Goal: Task Accomplishment & Management: Manage account settings

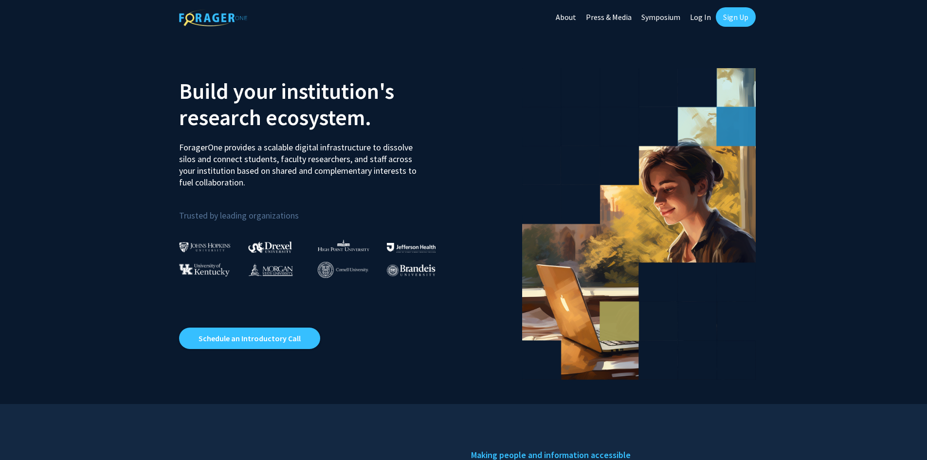
click at [702, 17] on link "Log In" at bounding box center [700, 17] width 31 height 34
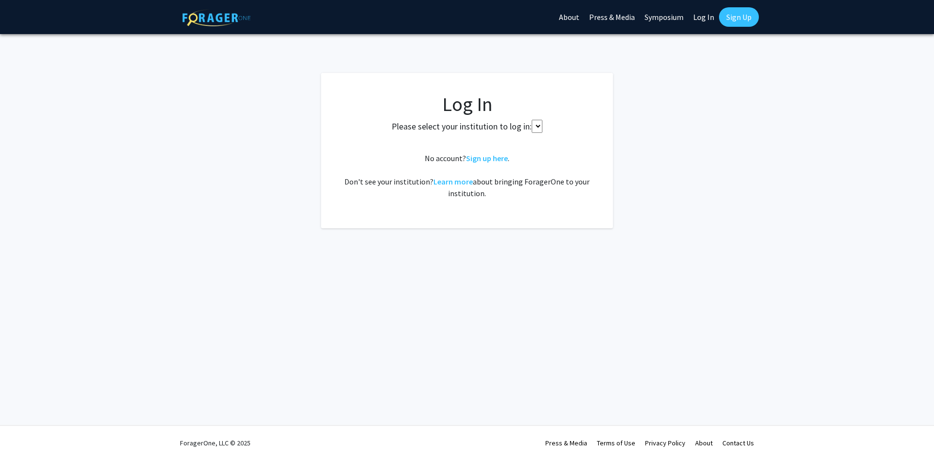
select select
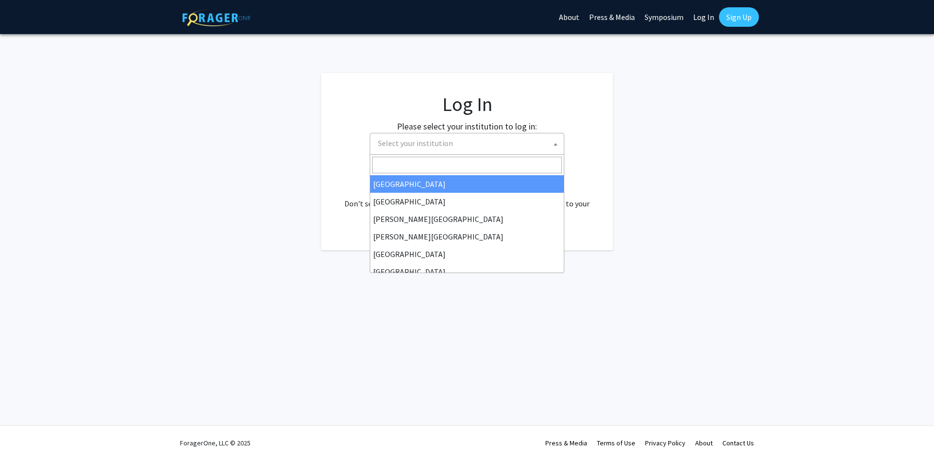
click at [413, 147] on span "Select your institution" at bounding box center [415, 143] width 75 height 10
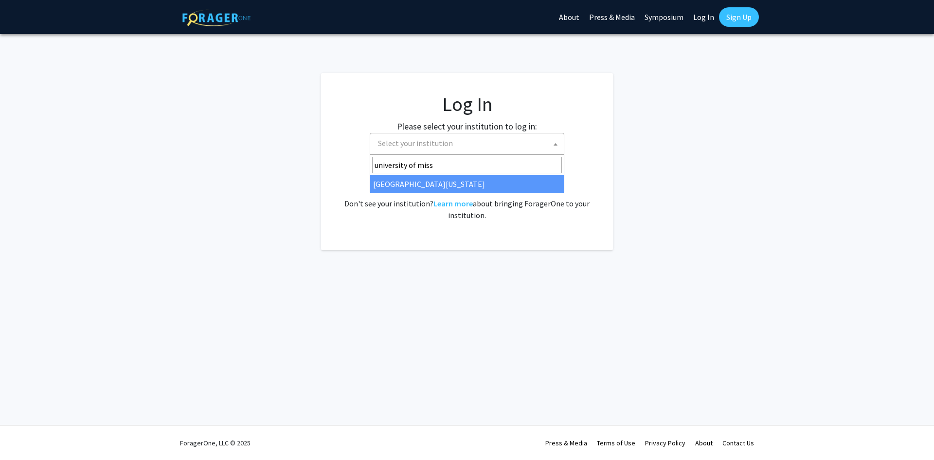
type input "university of miss"
select select "33"
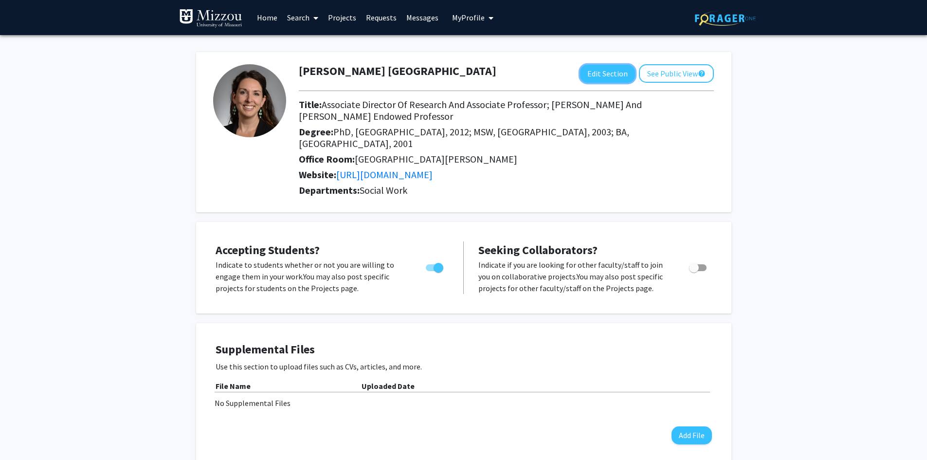
click at [611, 76] on button "Edit Section" at bounding box center [607, 74] width 55 height 18
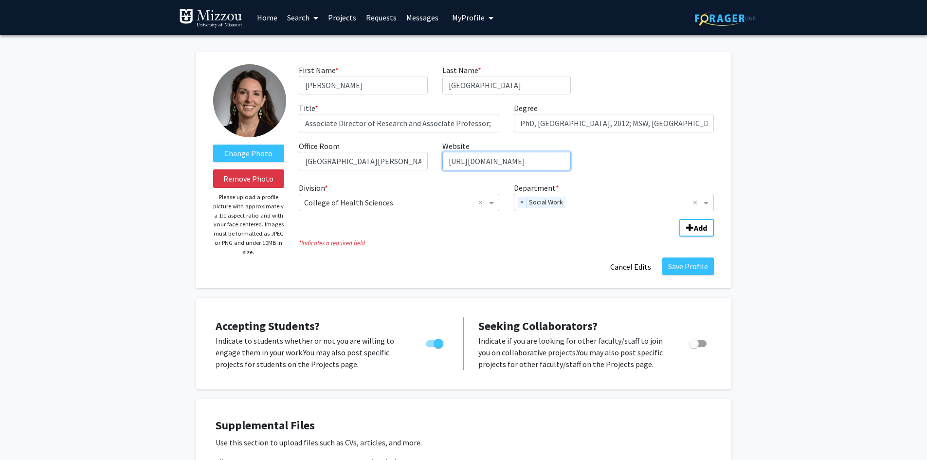
click at [492, 163] on input "https://twitter.com/KelliECanada" at bounding box center [506, 161] width 128 height 18
paste input "healthsciences.missouri.edu/directory/personnel/kelli-canada/"
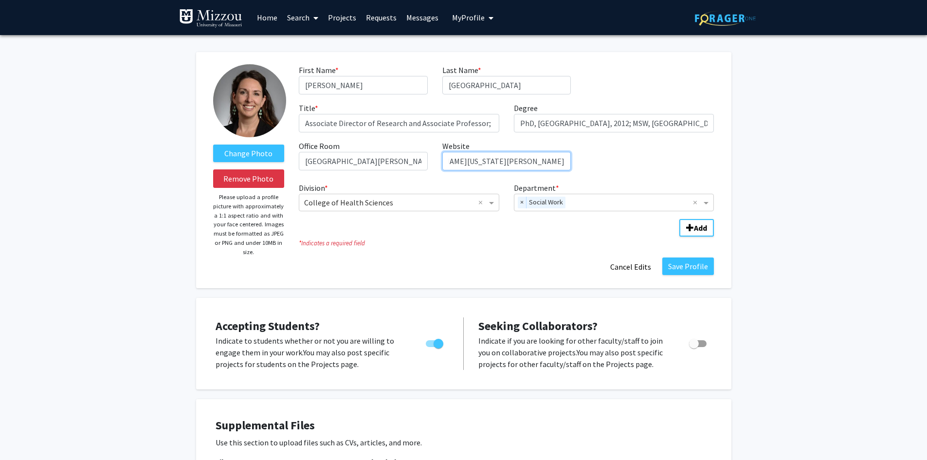
type input "https://healthsciences.missouri.edu/directory/personnel/kelli-canada/"
click at [701, 268] on button "Save Profile" at bounding box center [688, 266] width 52 height 18
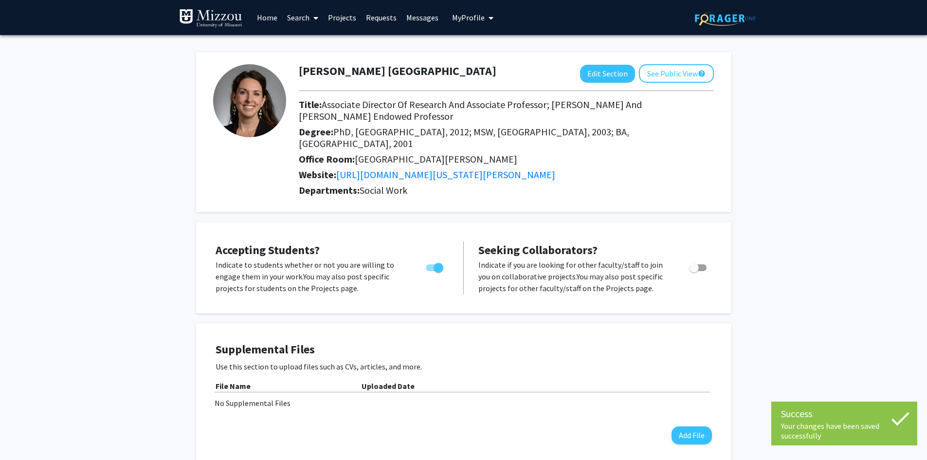
click at [430, 268] on span "Toggle" at bounding box center [435, 267] width 18 height 7
click at [430, 271] on input "Would you like to permit student requests?" at bounding box center [430, 271] width 0 height 0
checkbox input "false"
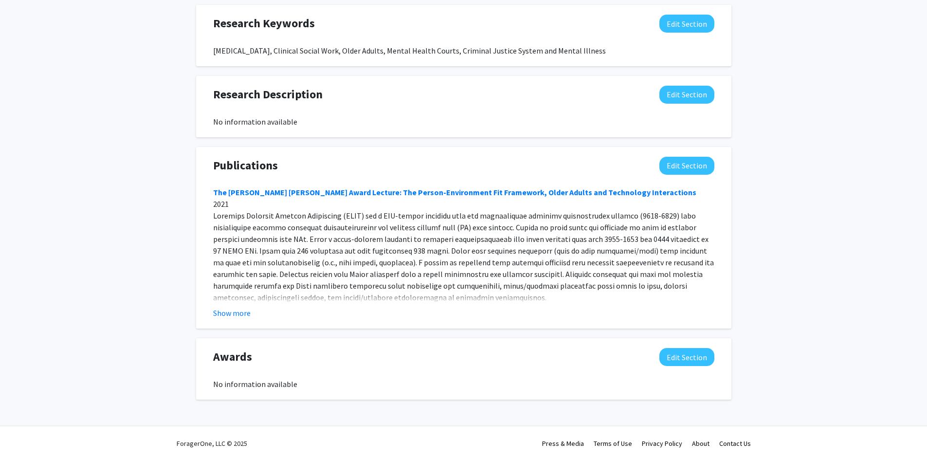
scroll to position [539, 0]
click at [218, 316] on button "Show more" at bounding box center [231, 312] width 37 height 12
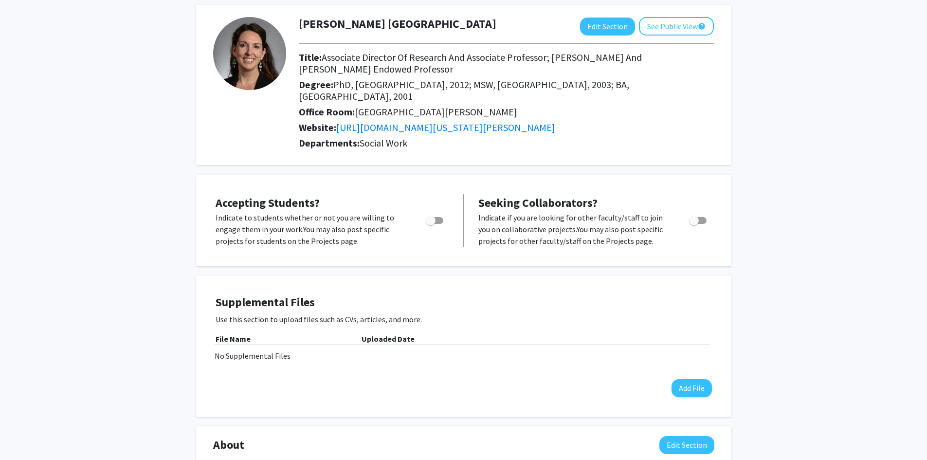
scroll to position [22, 0]
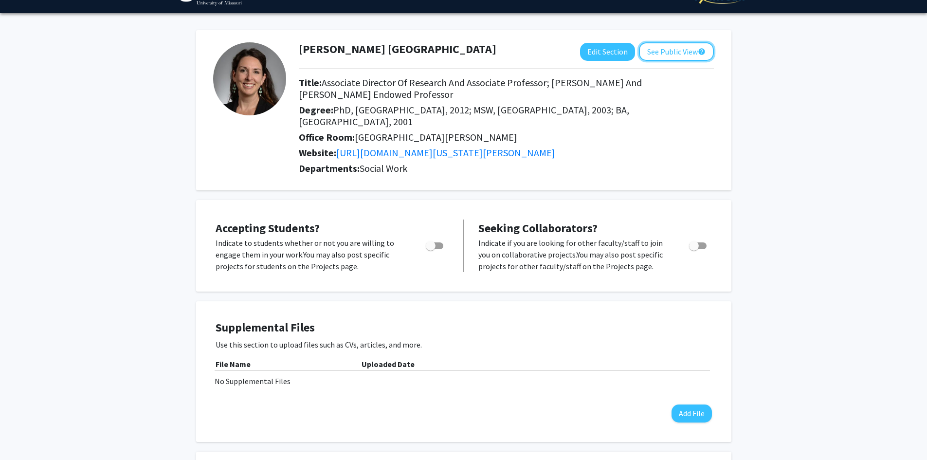
click at [668, 50] on button "See Public View help" at bounding box center [676, 51] width 75 height 18
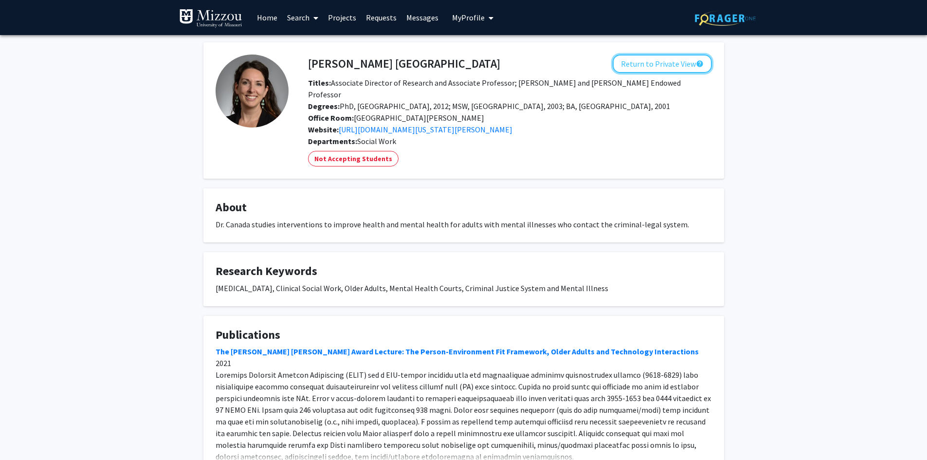
click at [681, 64] on button "Return to Private View help" at bounding box center [661, 63] width 99 height 18
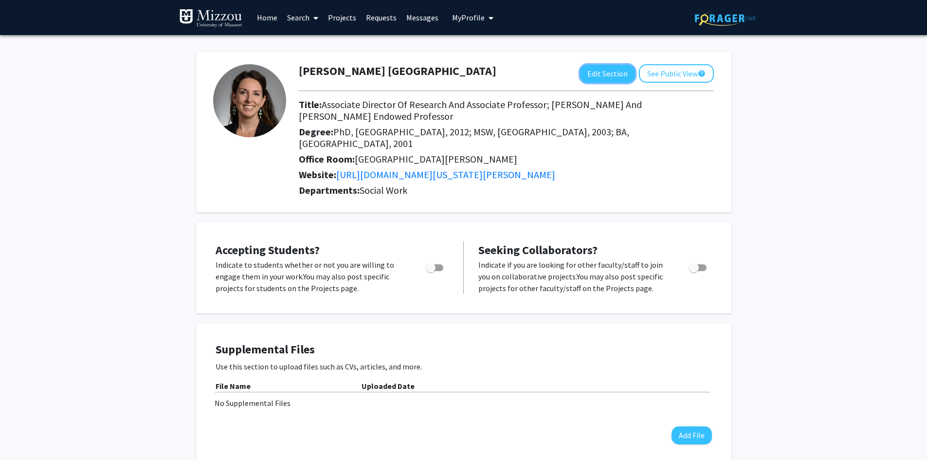
click at [616, 70] on button "Edit Section" at bounding box center [607, 74] width 55 height 18
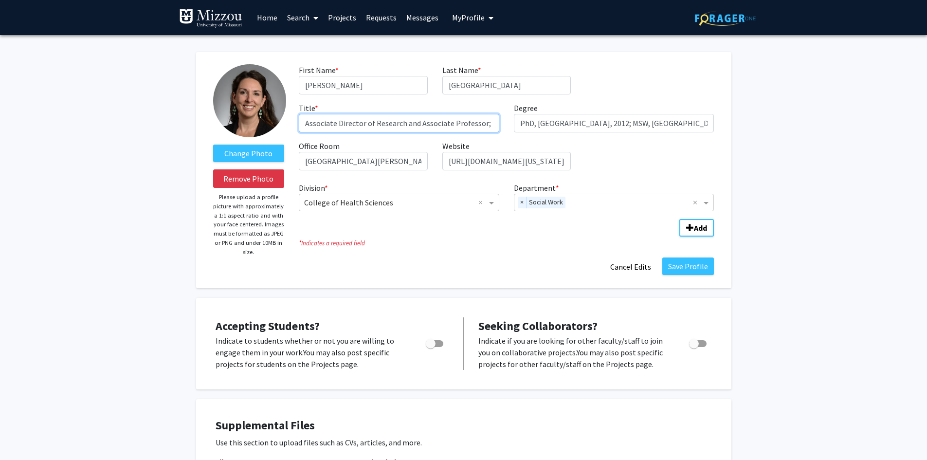
drag, startPoint x: 417, startPoint y: 123, endPoint x: 449, endPoint y: 123, distance: 31.6
click at [449, 123] on input "Associate Director of Research and Associate Professor; Marie M. and Harry L. S…" at bounding box center [399, 123] width 200 height 18
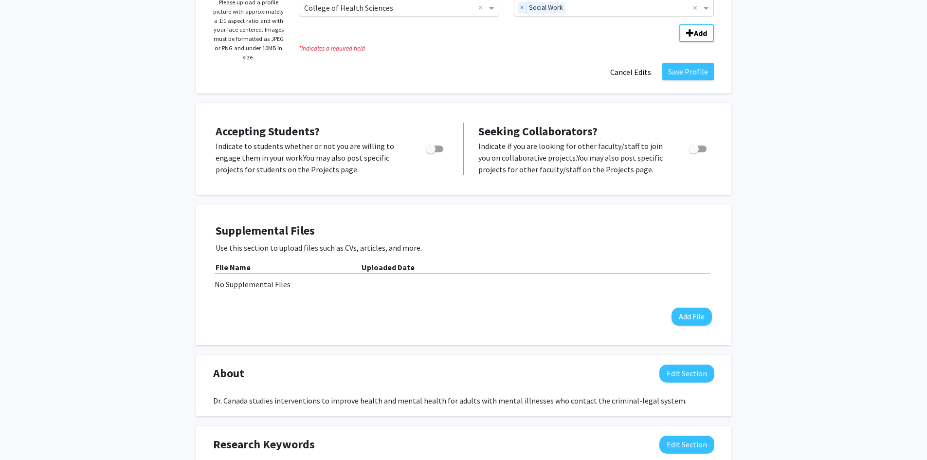
type input "Associate Director of Research and Professor; Marie M. and Harry L. Smith Endow…"
click at [684, 69] on button "Save Profile" at bounding box center [688, 72] width 52 height 18
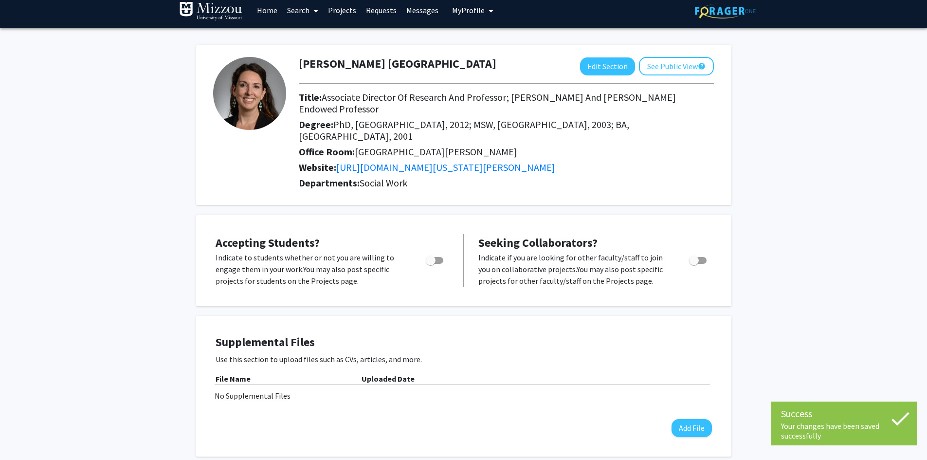
scroll to position [0, 0]
